Goal: Use online tool/utility: Utilize a website feature to perform a specific function

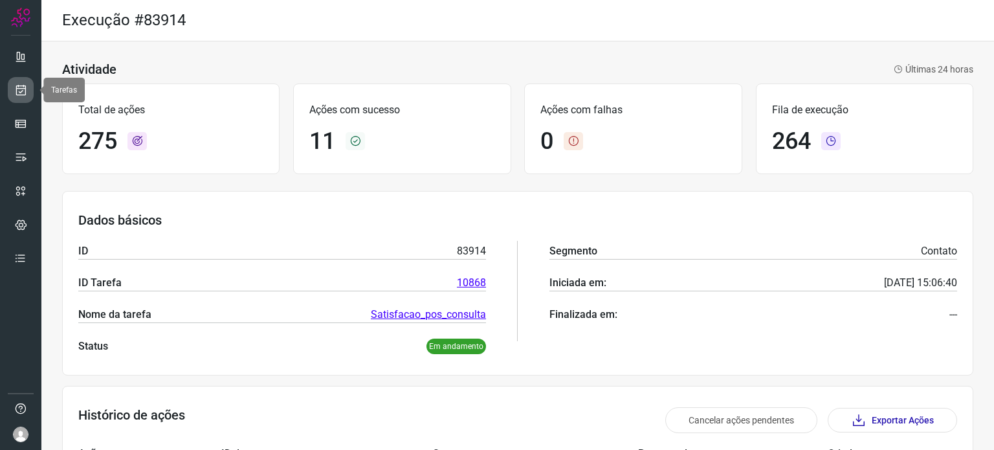
drag, startPoint x: 0, startPoint y: 0, endPoint x: 21, endPoint y: 91, distance: 93.7
click at [21, 91] on icon at bounding box center [21, 90] width 14 height 13
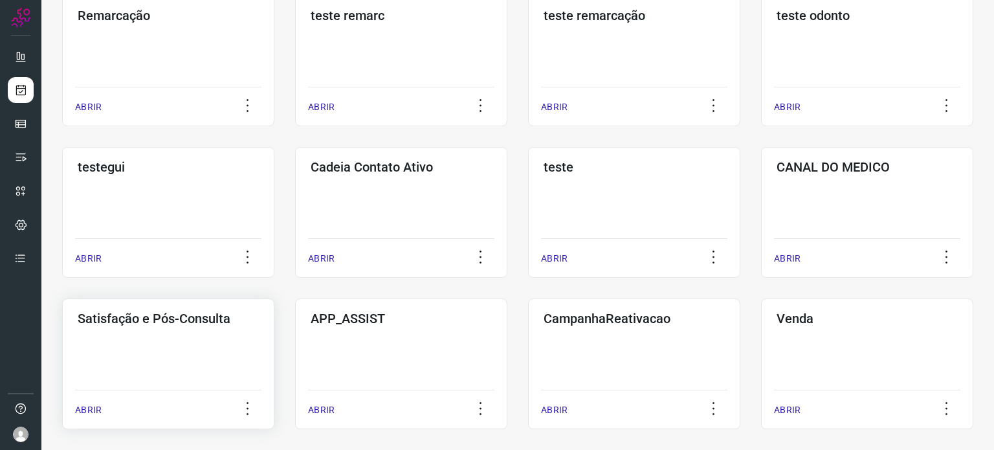
click at [172, 331] on div "Satisfação e Pós-Consulta ABRIR" at bounding box center [168, 363] width 212 height 131
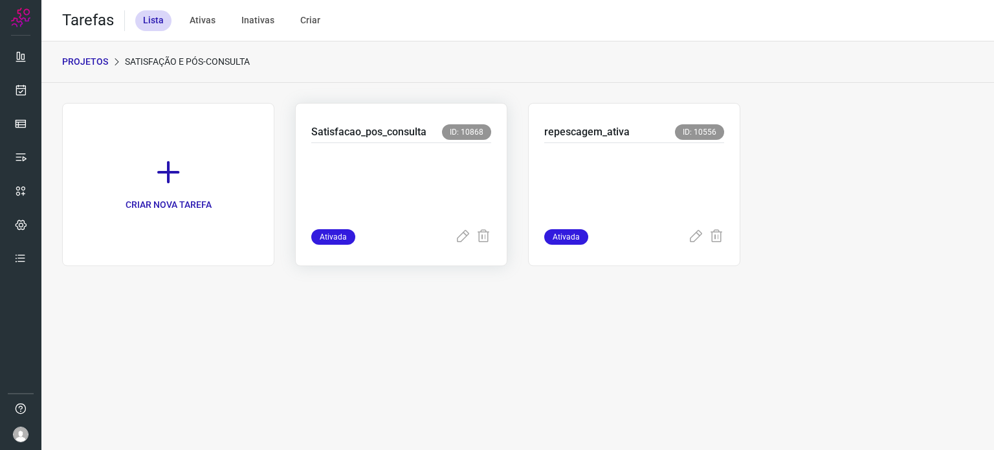
click at [460, 197] on p at bounding box center [401, 183] width 180 height 65
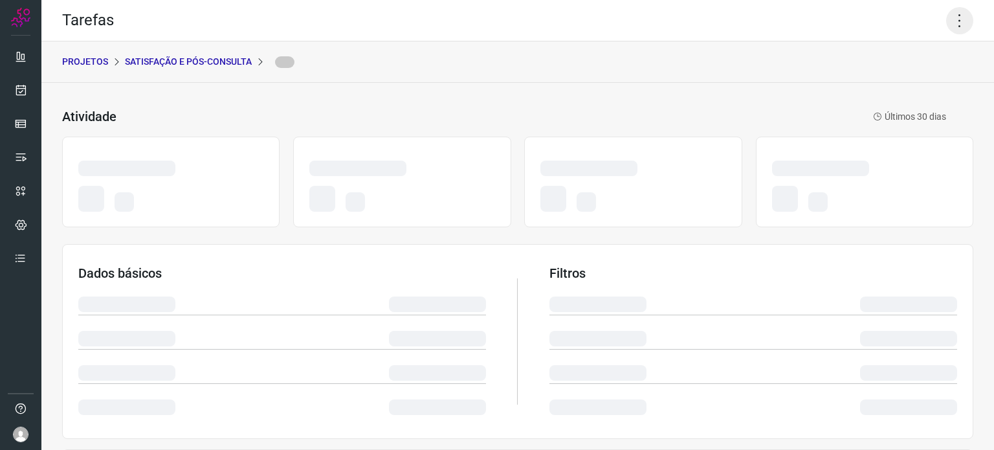
click at [946, 17] on icon at bounding box center [959, 20] width 27 height 27
click at [947, 28] on icon at bounding box center [959, 20] width 27 height 27
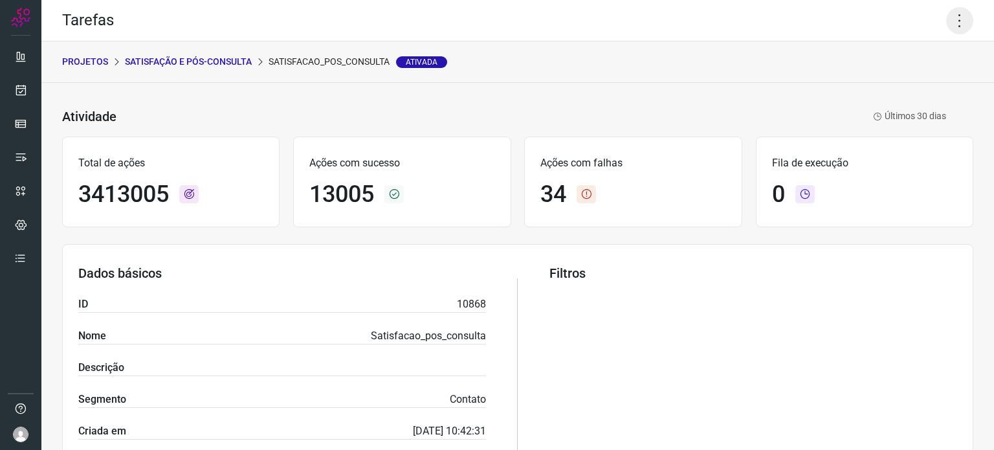
click at [948, 20] on icon at bounding box center [959, 20] width 27 height 27
click at [903, 89] on li "Executar" at bounding box center [904, 84] width 118 height 21
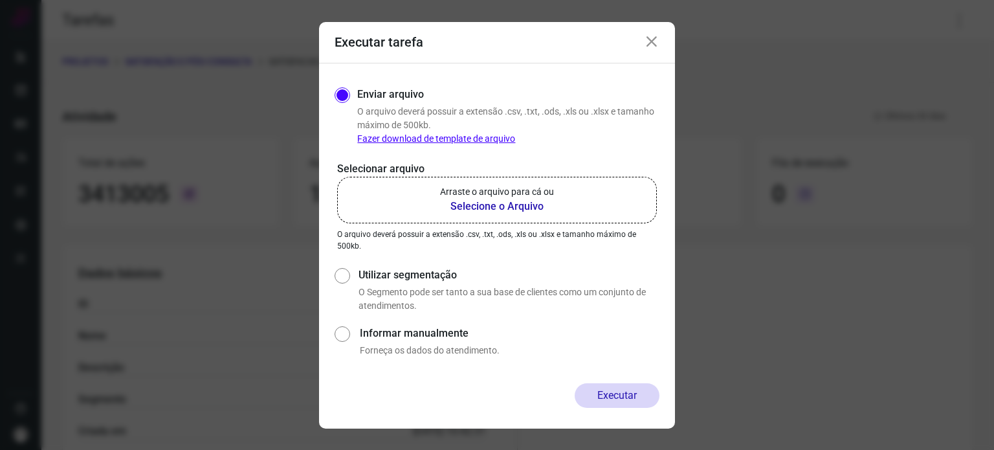
click at [599, 191] on label "Arraste o arquivo para cá ou Selecione o Arquivo" at bounding box center [497, 200] width 320 height 47
click at [0, 0] on input "Arraste o arquivo para cá ou Selecione o Arquivo" at bounding box center [0, 0] width 0 height 0
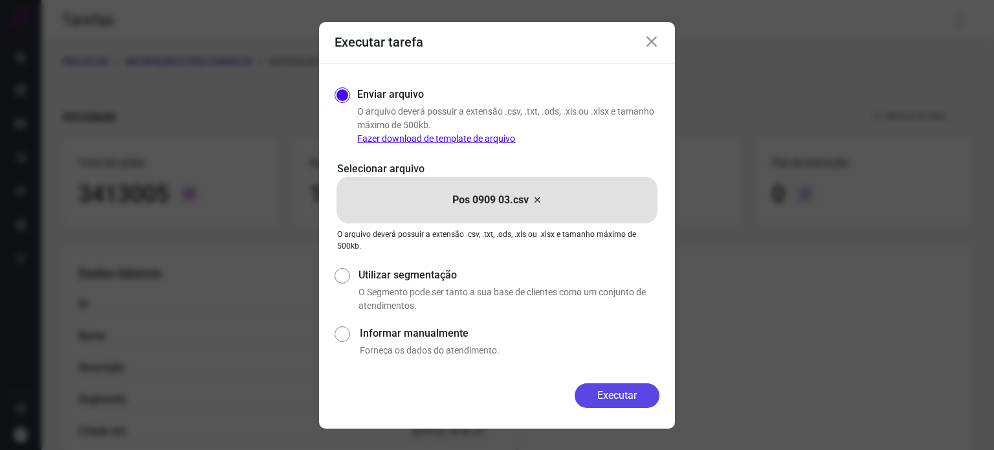
click at [597, 400] on button "Executar" at bounding box center [617, 395] width 85 height 25
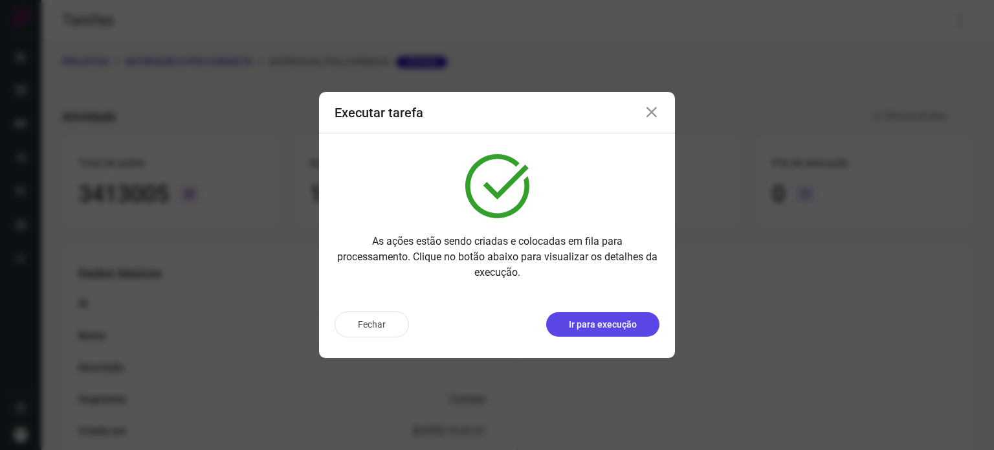
click at [605, 314] on button "Ir para execução" at bounding box center [602, 324] width 113 height 25
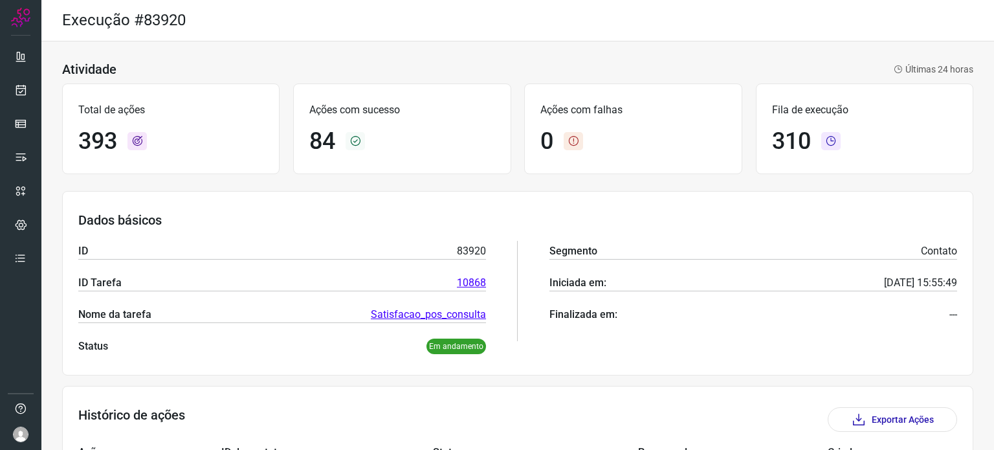
click at [503, 34] on div "Execução #83920" at bounding box center [517, 20] width 953 height 41
click at [476, 66] on div "Atividade Últimas 24 horas" at bounding box center [517, 69] width 911 height 16
